Goal: Task Accomplishment & Management: Complete application form

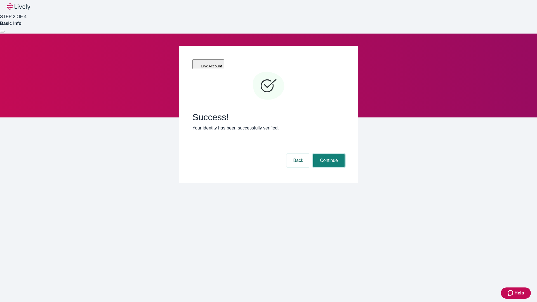
click at [328, 154] on button "Continue" at bounding box center [328, 160] width 31 height 13
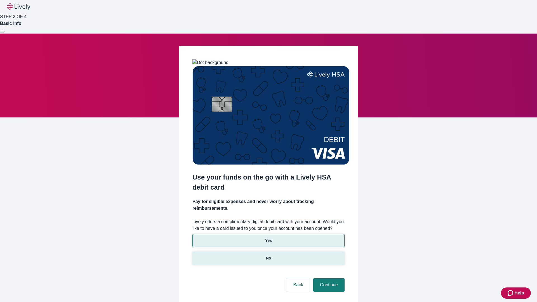
click at [268, 255] on p "No" at bounding box center [268, 258] width 5 height 6
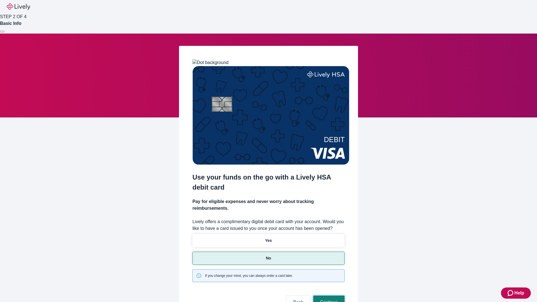
click at [328, 296] on button "Continue" at bounding box center [328, 302] width 31 height 13
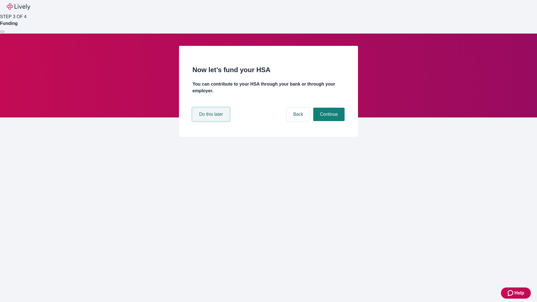
click at [212, 121] on button "Do this later" at bounding box center [210, 114] width 37 height 13
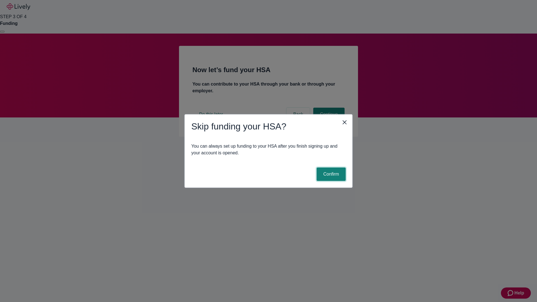
click at [330, 174] on button "Confirm" at bounding box center [330, 173] width 29 height 13
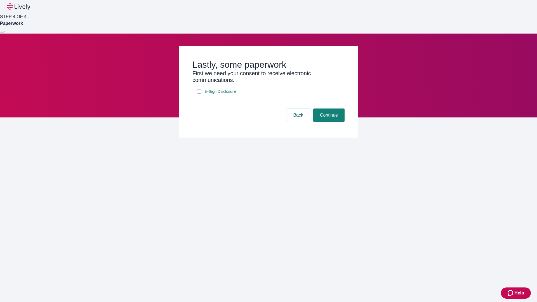
click at [199, 94] on input "E-Sign Disclosure" at bounding box center [199, 91] width 4 height 4
checkbox input "true"
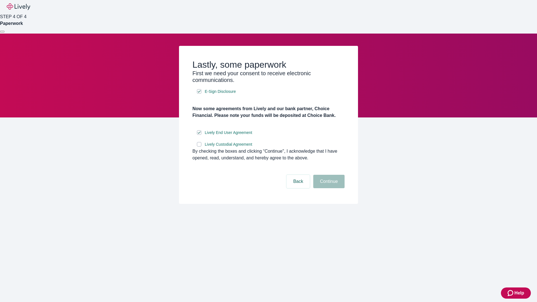
click at [199, 146] on input "Lively Custodial Agreement" at bounding box center [199, 144] width 4 height 4
checkbox input "true"
click at [328, 188] on button "Continue" at bounding box center [328, 181] width 31 height 13
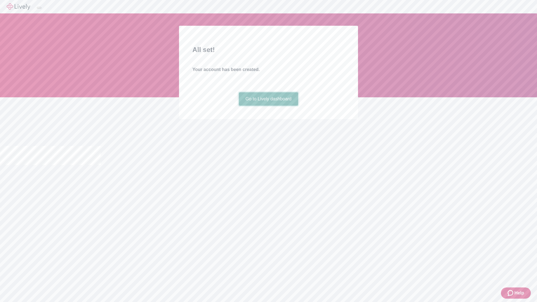
click at [268, 106] on link "Go to Lively dashboard" at bounding box center [269, 98] width 60 height 13
